Goal: Task Accomplishment & Management: Use online tool/utility

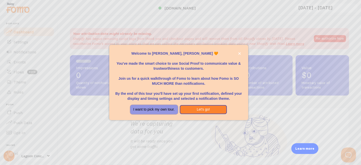
click at [148, 111] on button "I want to pick my own tour." at bounding box center [154, 109] width 47 height 9
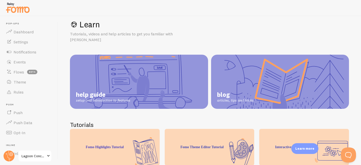
scroll to position [9, 0]
click at [97, 76] on link "help guide setup and introduction to features" at bounding box center [139, 81] width 138 height 54
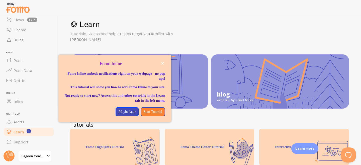
scroll to position [8, 0]
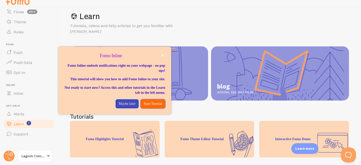
click at [153, 106] on p "Start Tutorial" at bounding box center [153, 103] width 19 height 5
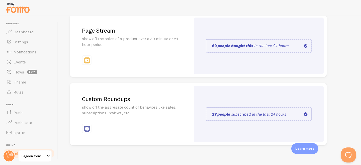
scroll to position [138, 0]
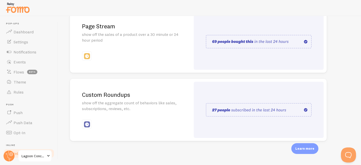
click at [164, 53] on div "Page Stream show off the sales of a product over a 30 minute or 24 hour period" at bounding box center [130, 41] width 121 height 63
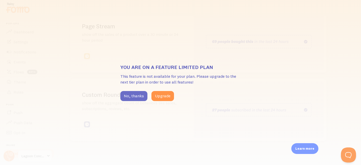
click at [136, 99] on button "No, thanks" at bounding box center [133, 96] width 27 height 10
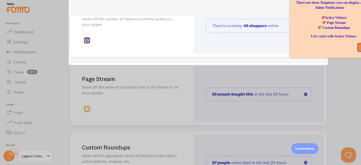
scroll to position [0, 0]
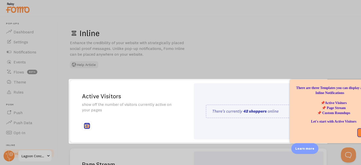
click at [257, 52] on div at bounding box center [180, 39] width 361 height 79
click at [358, 132] on button "Next" at bounding box center [365, 132] width 14 height 9
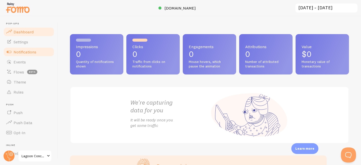
click at [27, 51] on span "Notifications" at bounding box center [25, 51] width 23 height 5
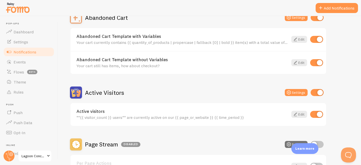
scroll to position [58, 0]
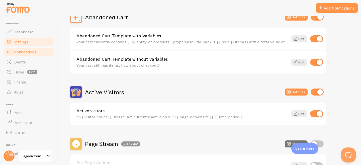
click at [25, 42] on span "Settings" at bounding box center [21, 41] width 15 height 5
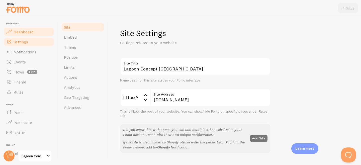
click at [25, 34] on span "Dashboard" at bounding box center [24, 31] width 20 height 5
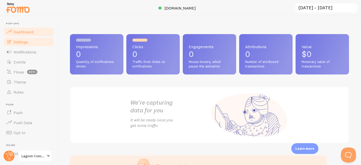
click at [26, 41] on span "Settings" at bounding box center [21, 41] width 15 height 5
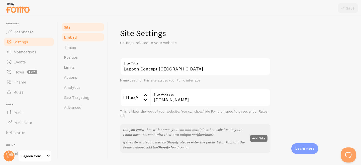
click at [84, 40] on link "Embed" at bounding box center [83, 37] width 44 height 10
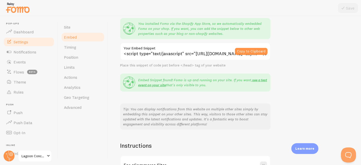
scroll to position [104, 0]
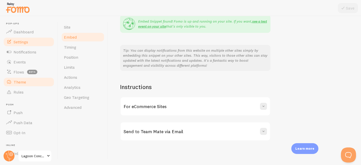
click at [16, 86] on link "Theme" at bounding box center [29, 82] width 52 height 10
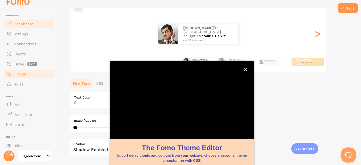
scroll to position [52, 0]
click at [20, 25] on span "Dashboard" at bounding box center [24, 23] width 20 height 5
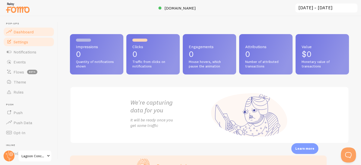
click at [32, 45] on link "Settings" at bounding box center [29, 42] width 52 height 10
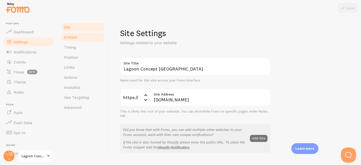
click at [64, 41] on link "Embed" at bounding box center [83, 37] width 44 height 10
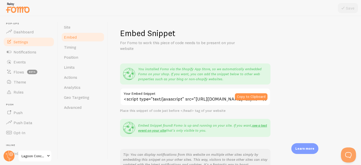
click at [248, 101] on div "Copy to Clipboard" at bounding box center [253, 97] width 36 height 18
click at [246, 98] on button "Copy to Clipboard" at bounding box center [251, 96] width 33 height 7
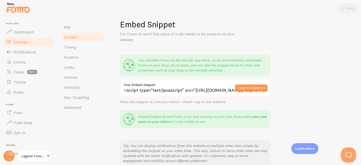
click at [149, 123] on link "see a test event on your site" at bounding box center [202, 119] width 129 height 10
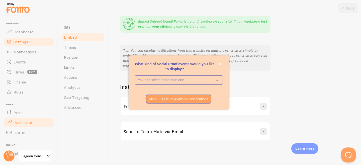
scroll to position [52, 0]
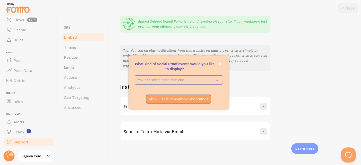
click at [17, 140] on span "Support" at bounding box center [21, 142] width 15 height 5
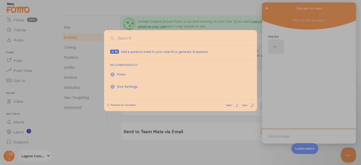
scroll to position [0, 0]
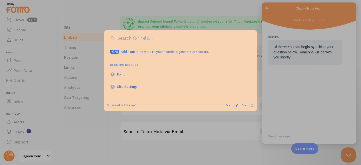
click at [144, 39] on input at bounding box center [183, 38] width 135 height 7
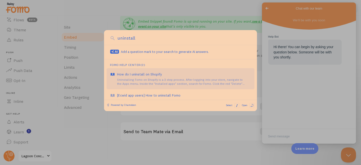
type input "uninstall"
click at [132, 81] on div "Uninstalling Fomo on Shopify is a 2 step process. After logging into your store…" at bounding box center [184, 82] width 134 height 8
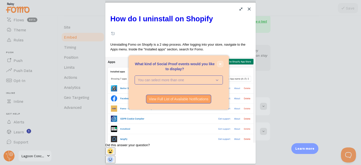
click at [221, 65] on icon "close," at bounding box center [220, 64] width 3 height 3
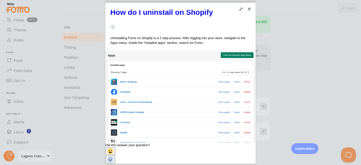
scroll to position [8, 0]
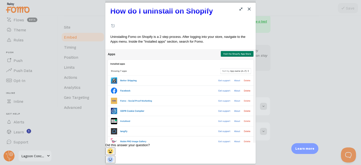
click at [252, 8] on button "Close" at bounding box center [250, 9] width 8 height 8
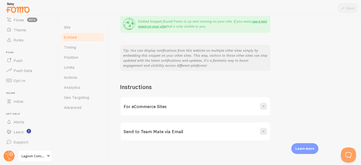
click at [185, 105] on div "For eCommerce Sites" at bounding box center [196, 106] width 150 height 18
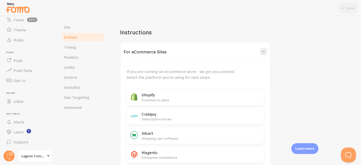
scroll to position [159, 0]
click at [185, 99] on p "Ecommerce sales" at bounding box center [201, 99] width 119 height 5
